Goal: Information Seeking & Learning: Learn about a topic

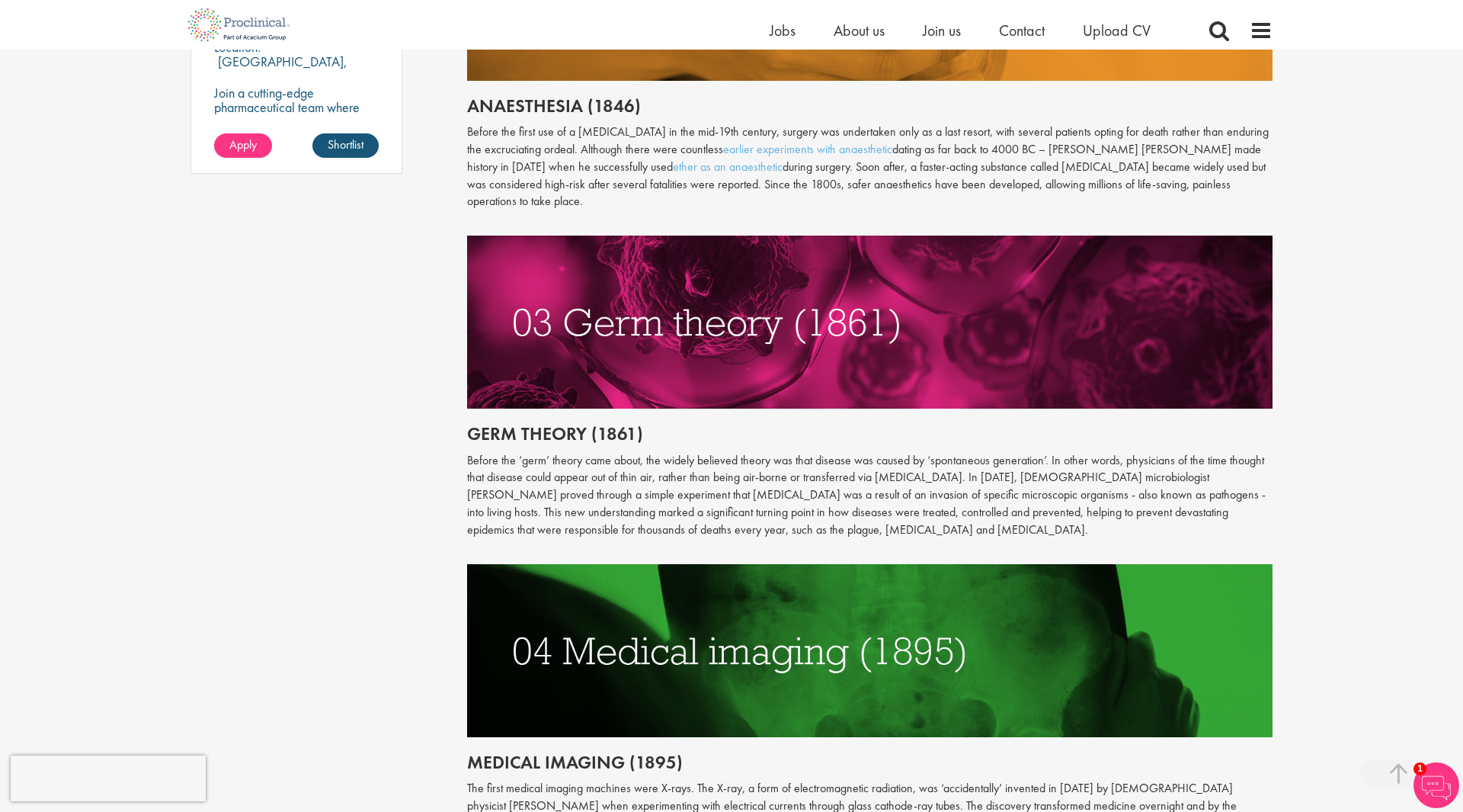
scroll to position [1278, 0]
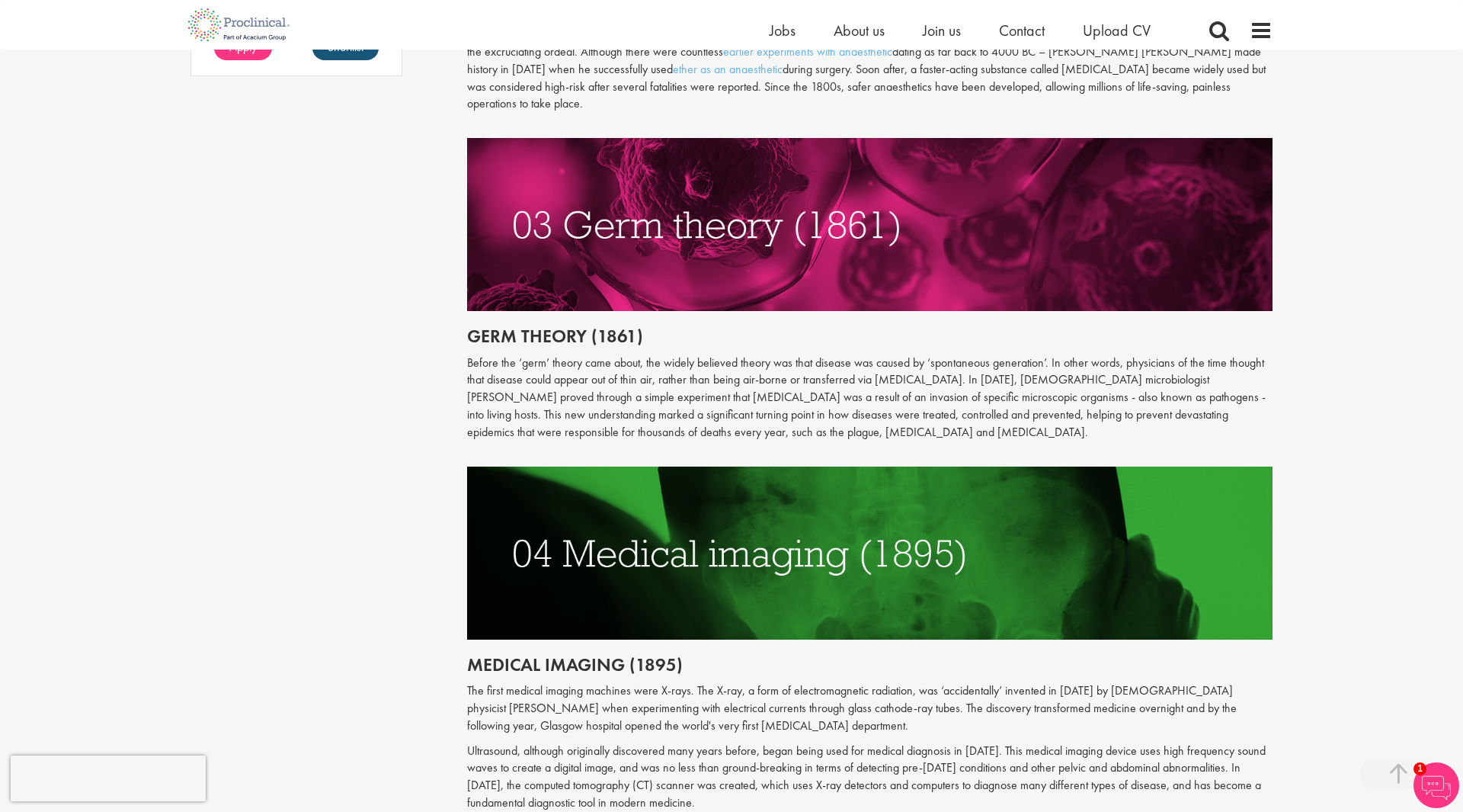
scroll to position [1767, 0]
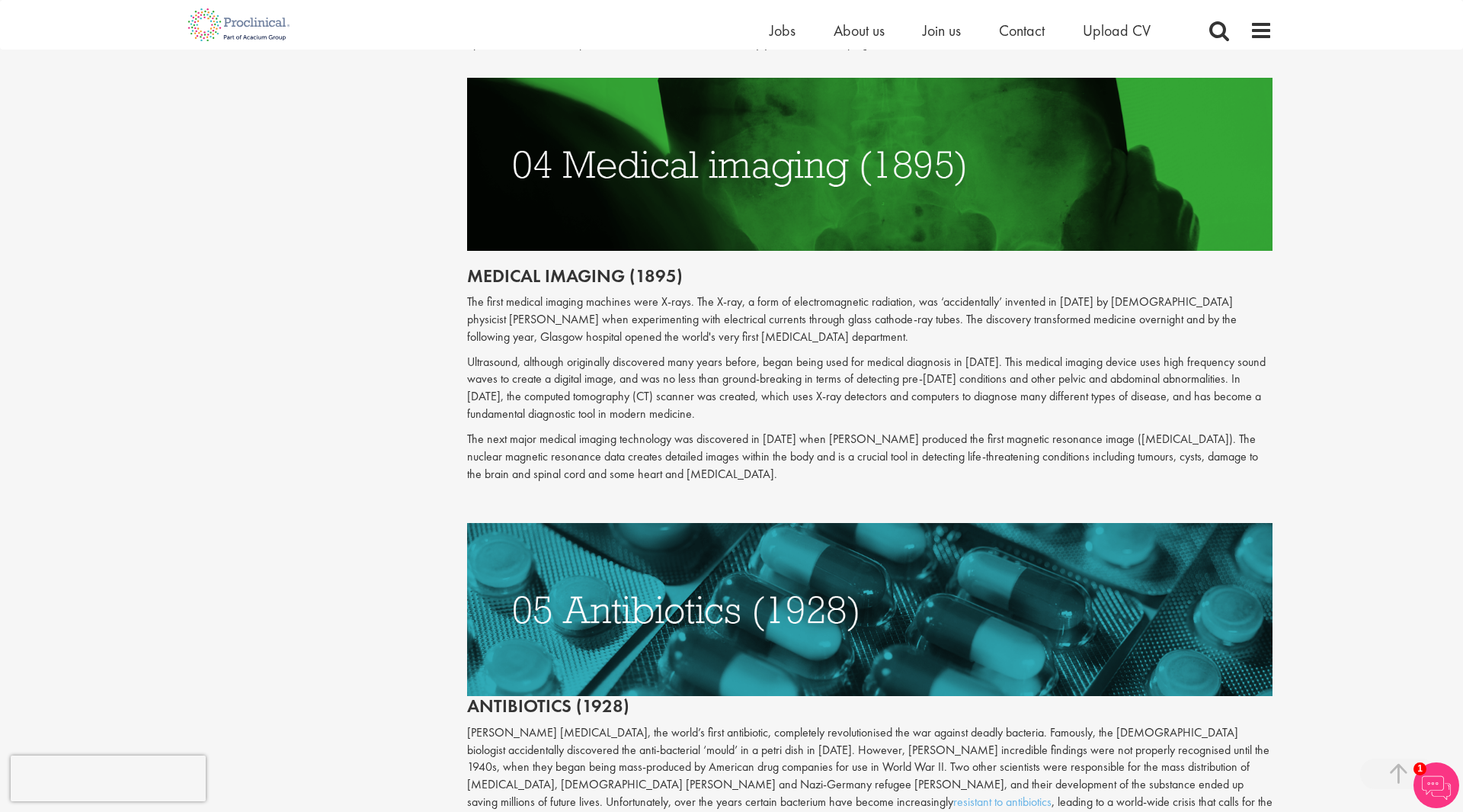
click at [413, 297] on div "Content types Quizzes Blogs Guidebooks Videos Infographics Case studies Press r…" at bounding box center [731, 544] width 1105 height 4296
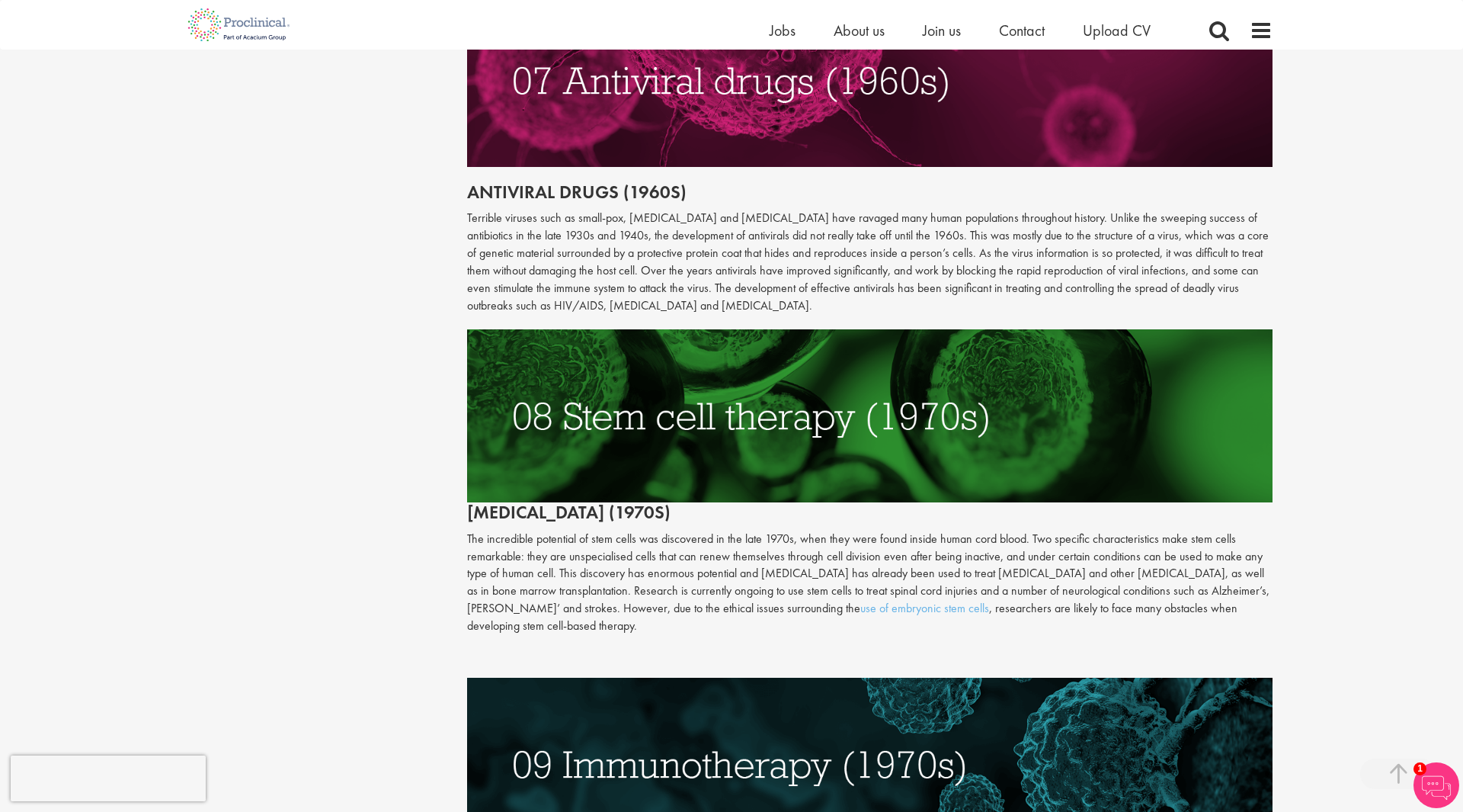
scroll to position [2976, 0]
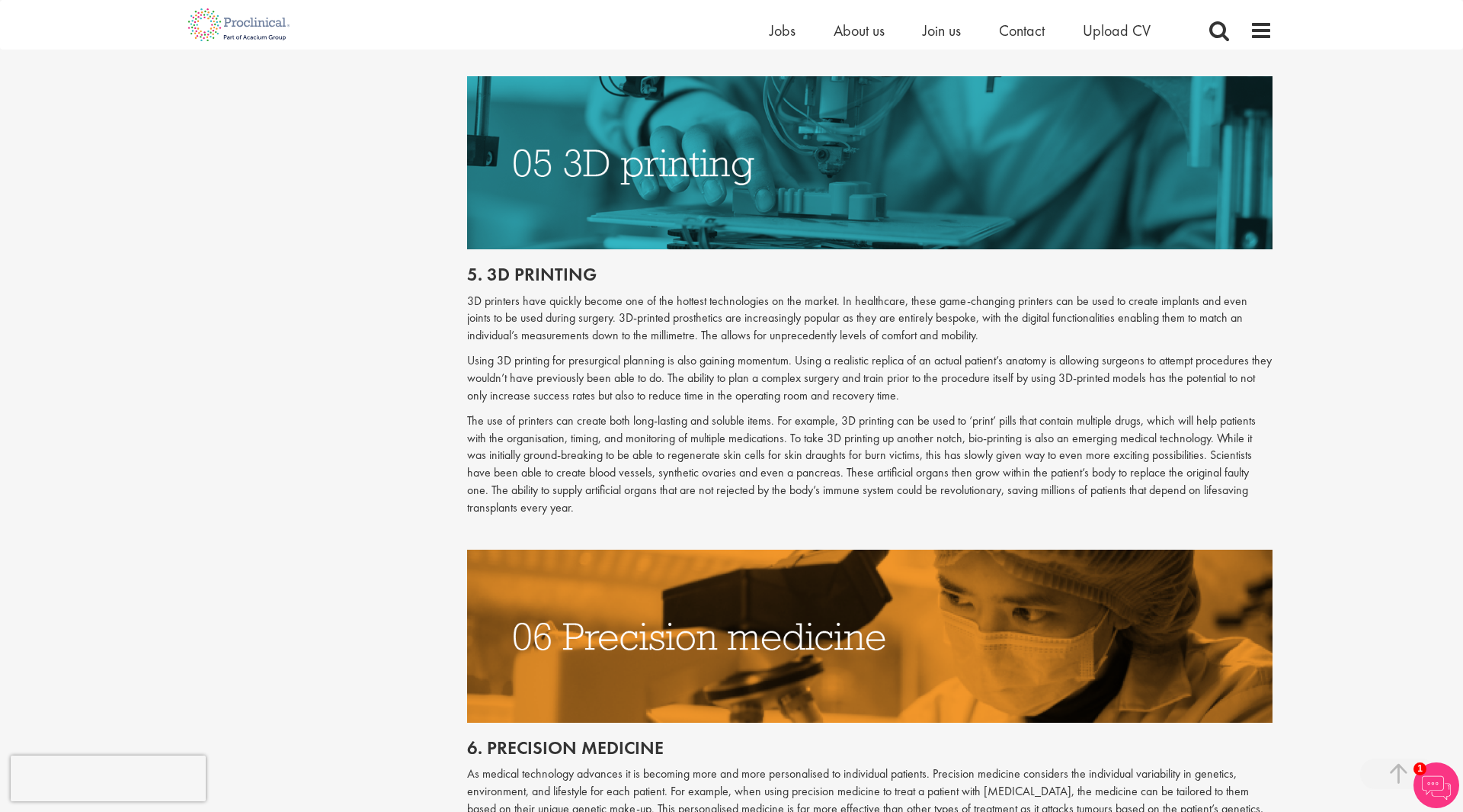
scroll to position [2419, 0]
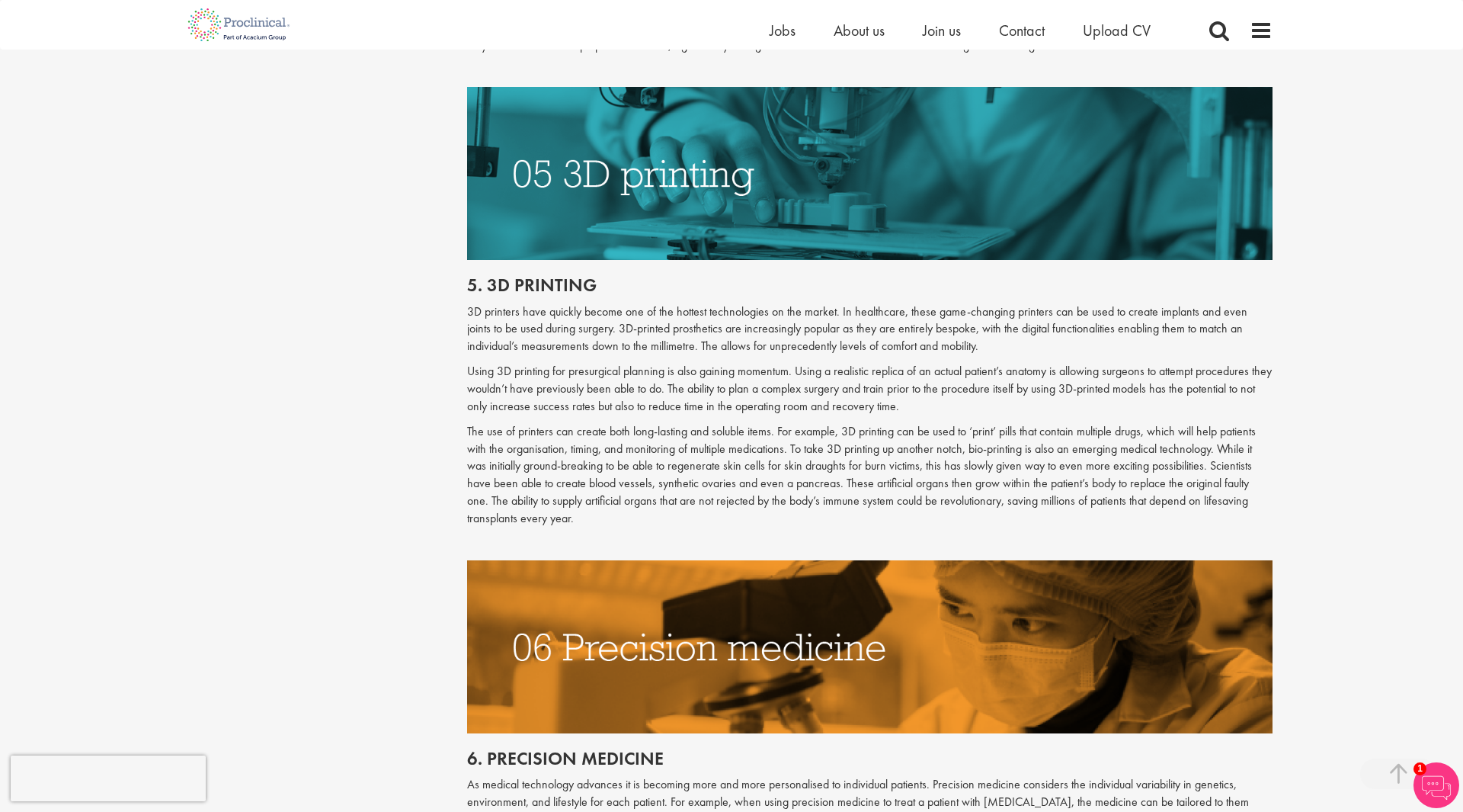
click at [203, 122] on div "Content types Quizzes Blogs Guidebooks Videos Infographics Case studies Press r…" at bounding box center [731, 358] width 1105 height 5229
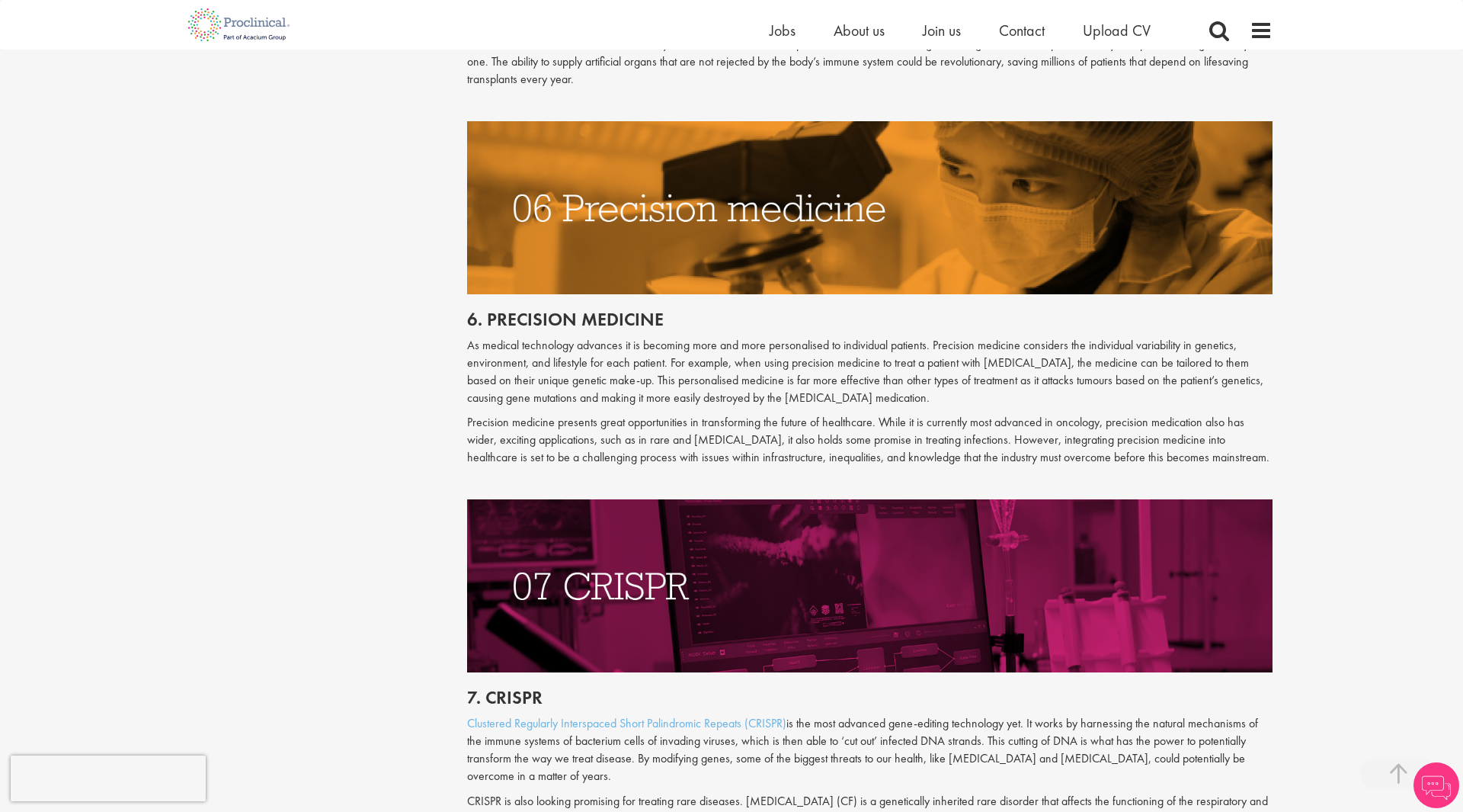
scroll to position [2419, 0]
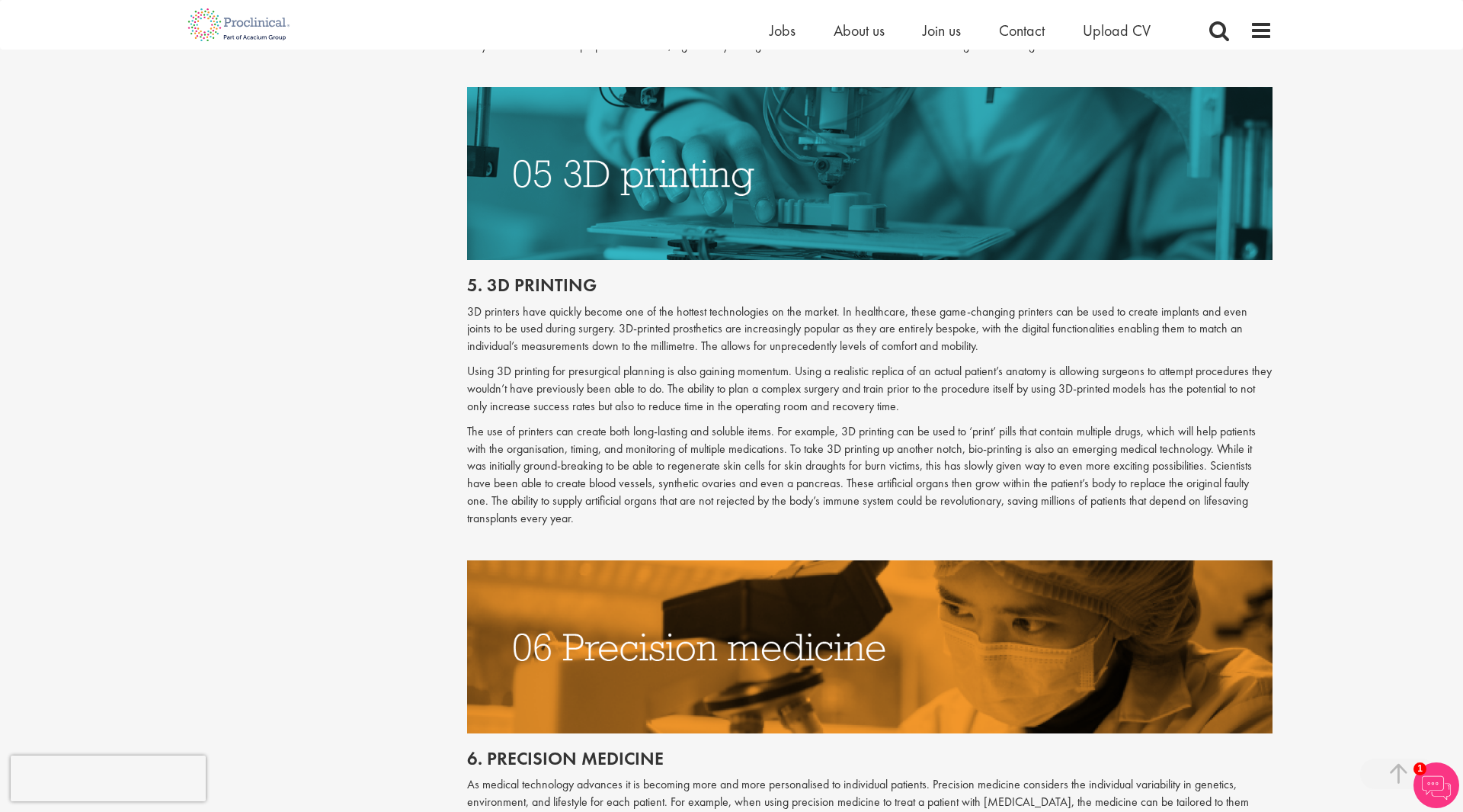
click at [299, 277] on div "Content types Quizzes Blogs Guidebooks Videos Infographics Case studies Press r…" at bounding box center [731, 358] width 1105 height 5229
